Goal: Task Accomplishment & Management: Use online tool/utility

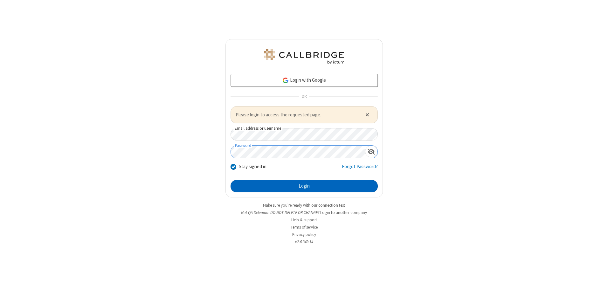
click at [304, 186] on button "Login" at bounding box center [304, 186] width 147 height 13
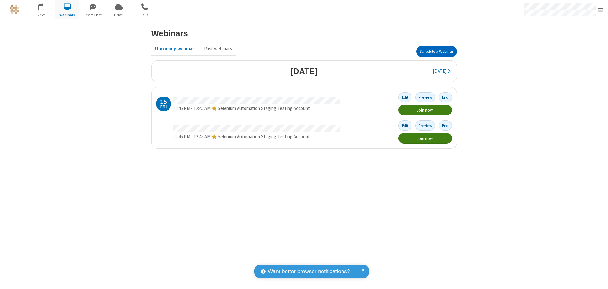
click at [436, 52] on button "Schedule a Webinar" at bounding box center [436, 51] width 41 height 11
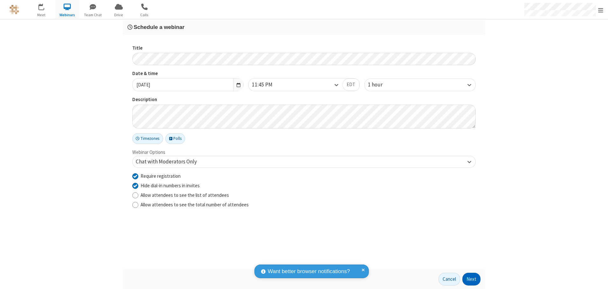
click at [472, 279] on button "Next" at bounding box center [472, 279] width 18 height 13
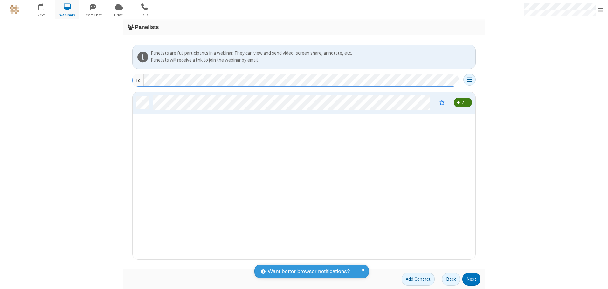
scroll to position [163, 338]
click at [472, 279] on button "Next" at bounding box center [472, 279] width 18 height 13
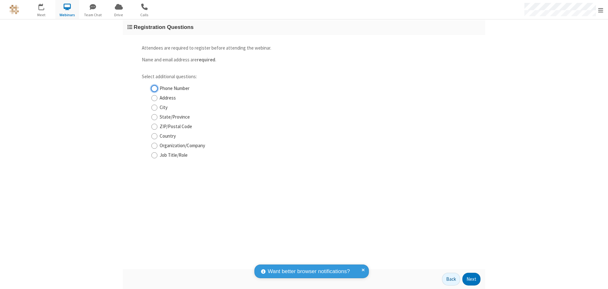
click at [154, 88] on input "Phone Number" at bounding box center [154, 88] width 6 height 7
checkbox input "true"
click at [472, 279] on button "Next" at bounding box center [472, 279] width 18 height 13
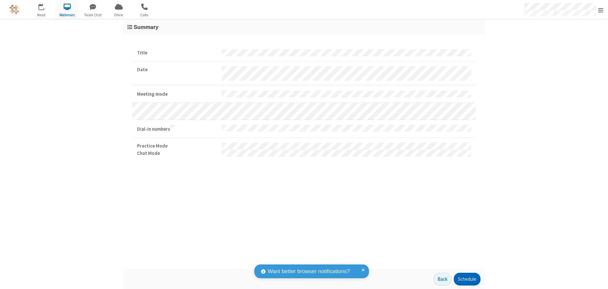
click at [467, 279] on button "Schedule" at bounding box center [467, 279] width 27 height 13
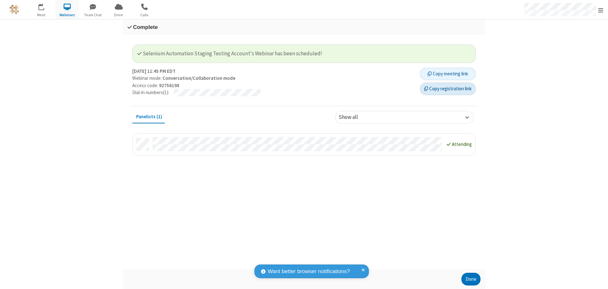
click at [448, 89] on button "Copy registration link" at bounding box center [448, 89] width 56 height 13
click at [471, 279] on button "Done" at bounding box center [471, 279] width 19 height 13
